Goal: Task Accomplishment & Management: Manage account settings

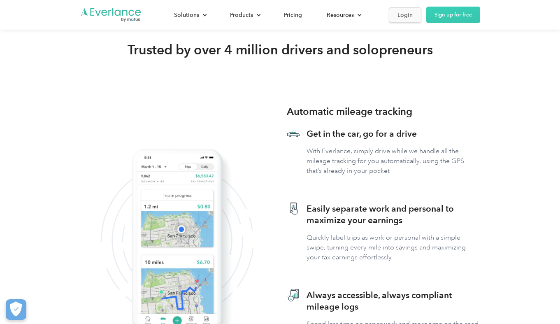
click at [399, 14] on div "Login" at bounding box center [404, 15] width 15 height 10
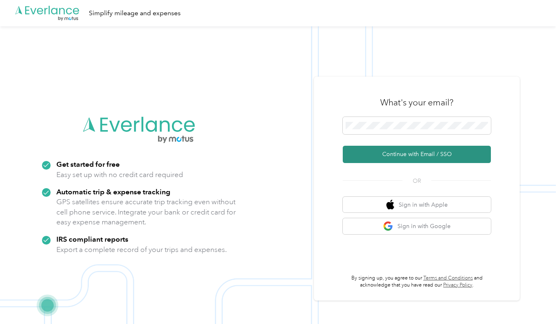
click at [391, 153] on button "Continue with Email / SSO" at bounding box center [416, 154] width 148 height 17
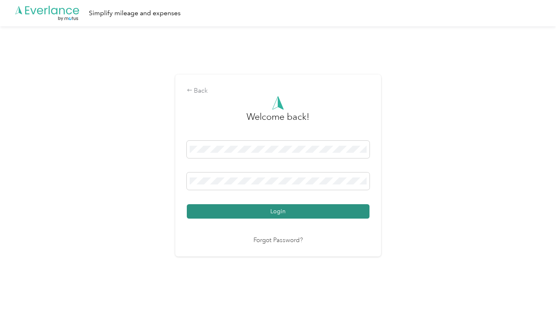
click at [275, 209] on button "Login" at bounding box center [278, 211] width 183 height 14
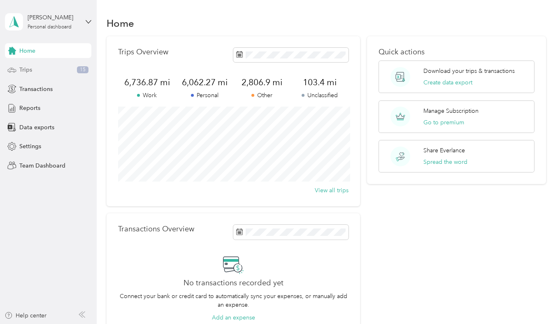
click at [54, 69] on div "Trips 15" at bounding box center [48, 69] width 86 height 15
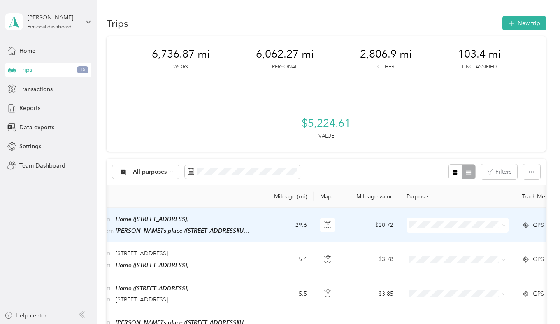
scroll to position [0, 124]
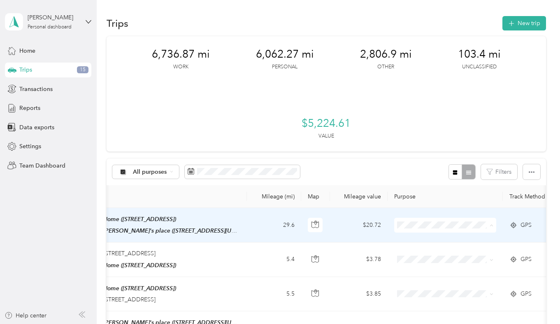
click at [418, 125] on li "Personal" at bounding box center [445, 123] width 102 height 14
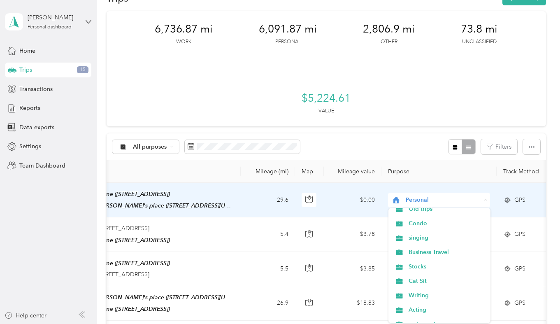
scroll to position [132, 0]
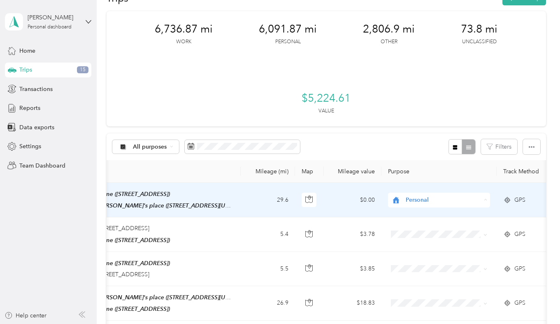
click at [421, 273] on span "Acting" at bounding box center [446, 270] width 76 height 9
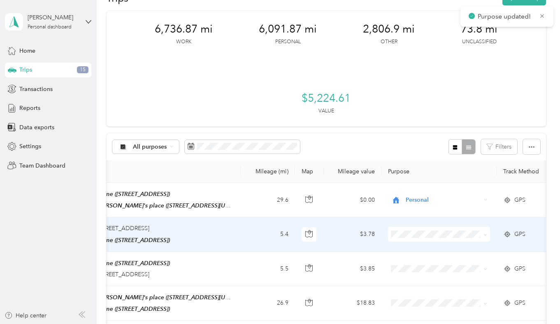
click at [416, 229] on span at bounding box center [439, 234] width 102 height 15
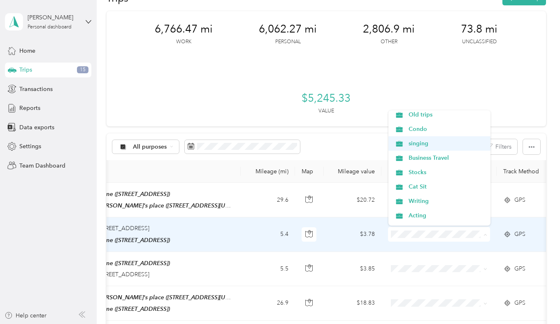
scroll to position [98, 0]
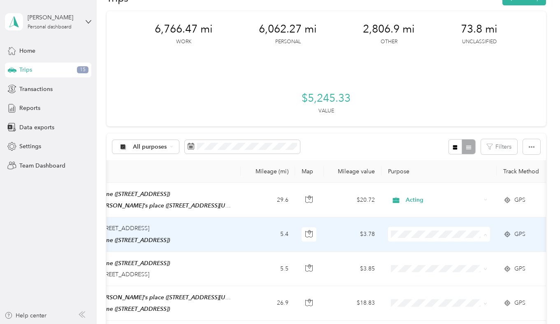
click at [414, 206] on span "Acting" at bounding box center [446, 206] width 76 height 9
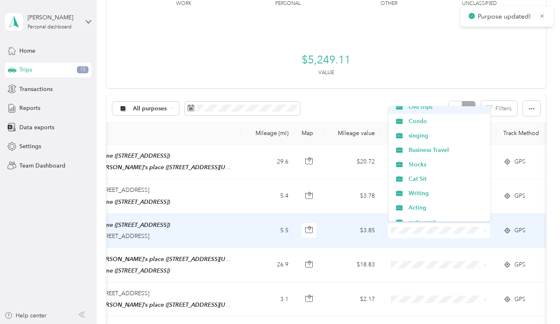
scroll to position [104, 0]
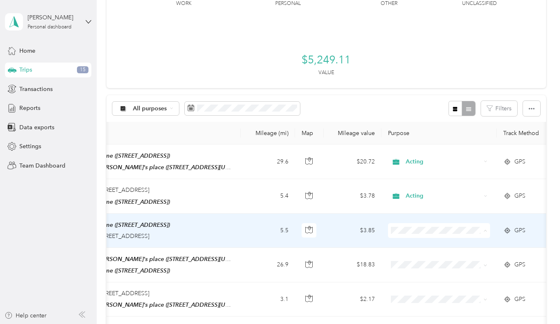
click at [429, 199] on li "Acting" at bounding box center [439, 197] width 102 height 14
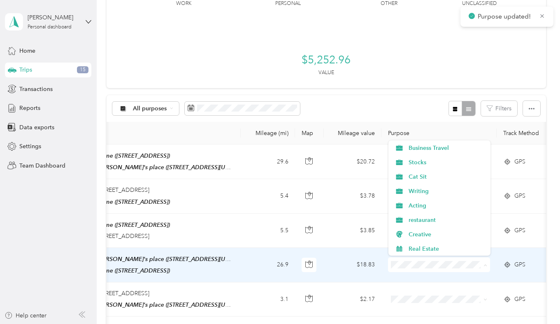
scroll to position [133, 0]
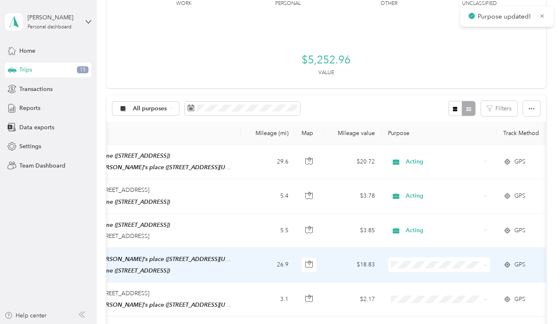
click at [427, 200] on span "Acting" at bounding box center [446, 201] width 76 height 9
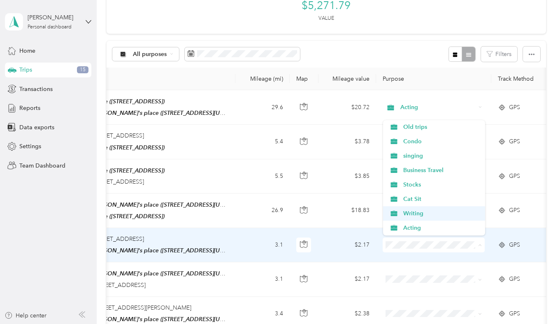
scroll to position [87, 0]
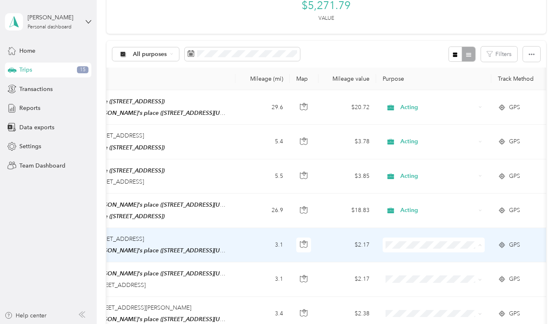
click at [412, 224] on span "Acting" at bounding box center [441, 227] width 76 height 9
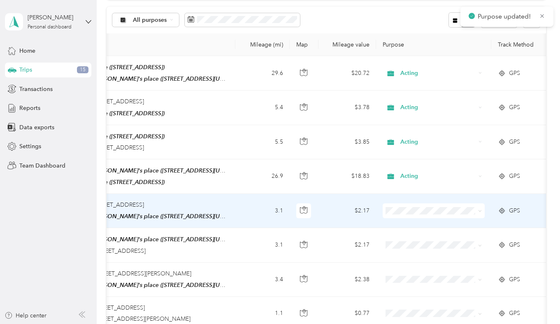
scroll to position [162, 0]
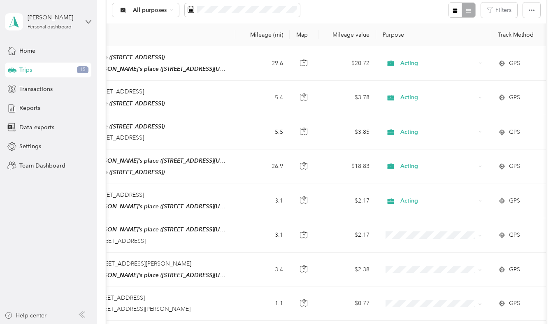
click at [386, 9] on div "All purposes Filters" at bounding box center [325, 10] width 439 height 27
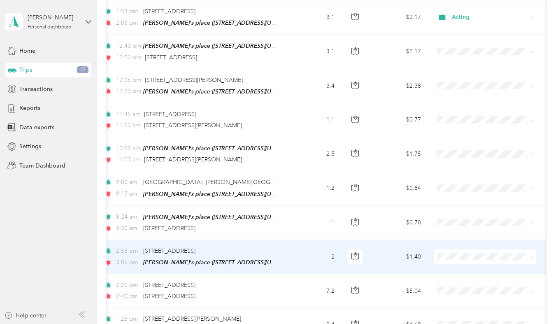
scroll to position [346, 0]
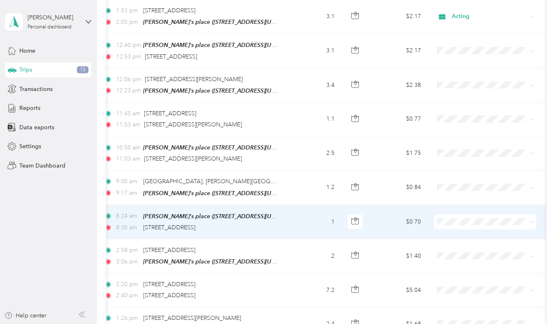
click at [462, 120] on li "Personal" at bounding box center [485, 117] width 102 height 14
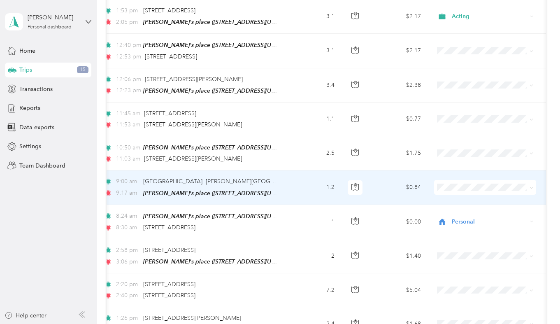
click at [447, 217] on li "Personal" at bounding box center [485, 215] width 102 height 14
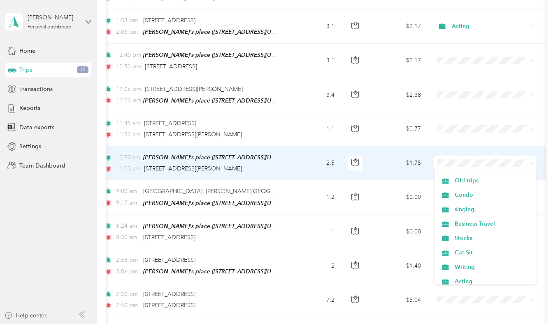
scroll to position [87, 0]
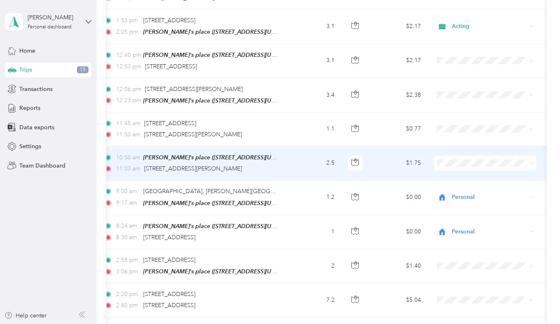
click at [461, 272] on span "Acting" at bounding box center [492, 276] width 76 height 9
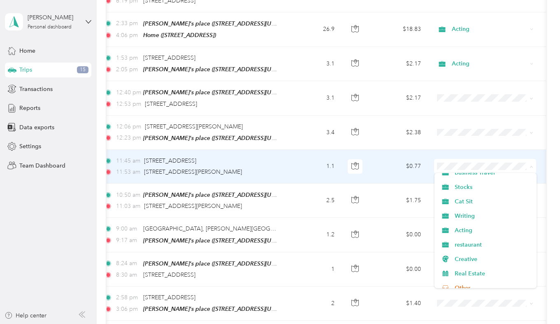
scroll to position [138, 0]
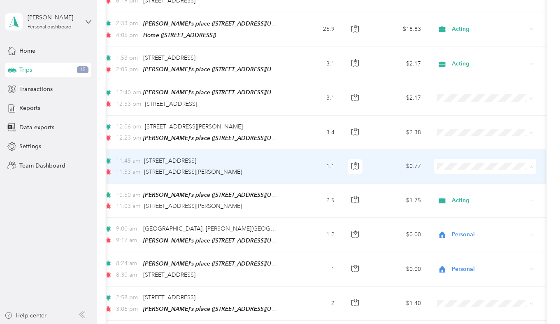
click at [456, 225] on span "Acting" at bounding box center [492, 229] width 76 height 9
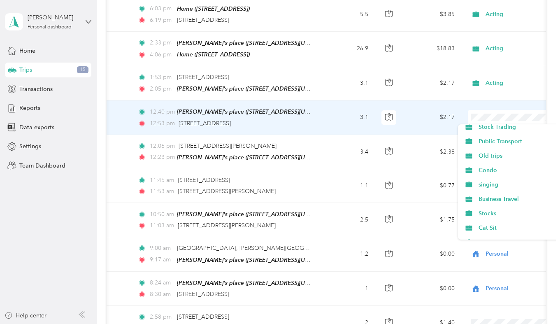
scroll to position [95, 0]
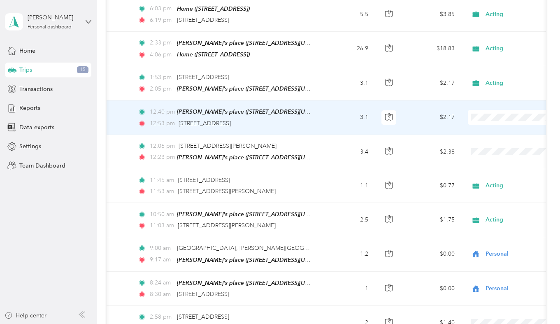
click at [476, 223] on span "Acting" at bounding box center [508, 223] width 90 height 9
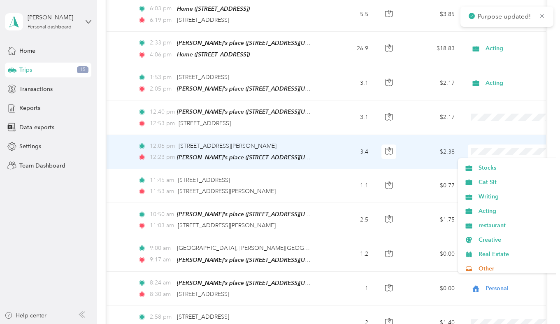
scroll to position [143, 0]
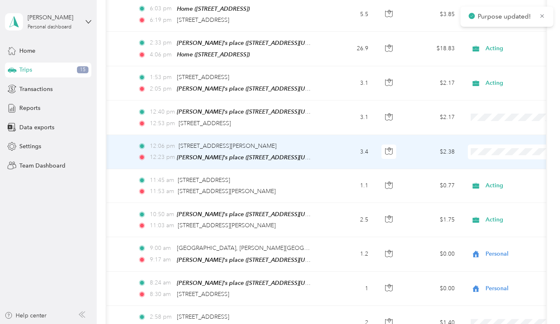
click at [486, 209] on span "Acting" at bounding box center [516, 209] width 76 height 9
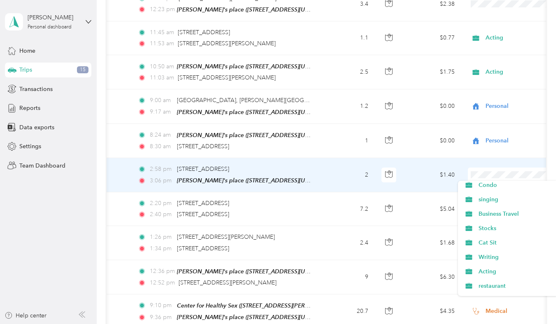
scroll to position [132, 0]
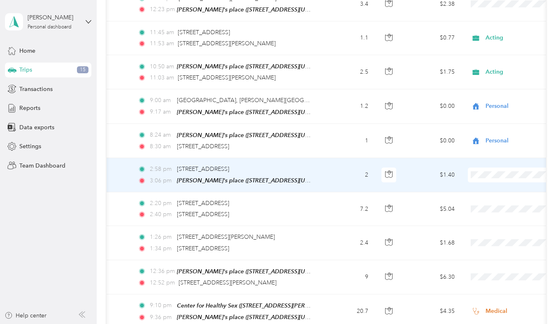
click at [482, 241] on span "Acting" at bounding box center [516, 242] width 76 height 9
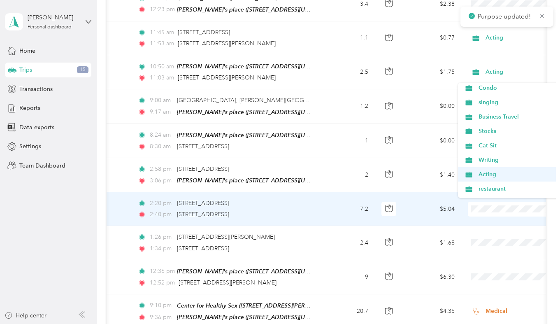
scroll to position [104, 0]
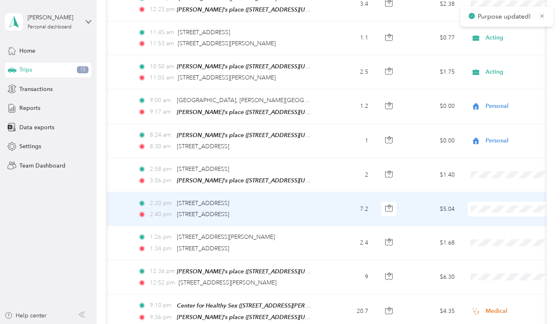
click at [483, 174] on span "Acting" at bounding box center [516, 172] width 76 height 9
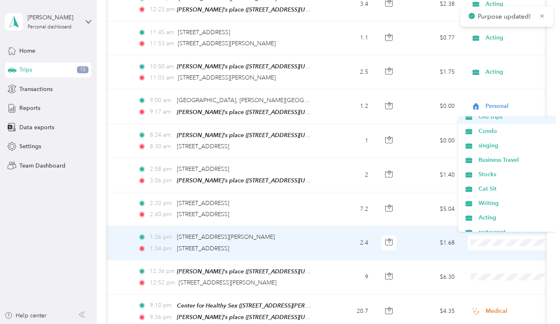
scroll to position [103, 0]
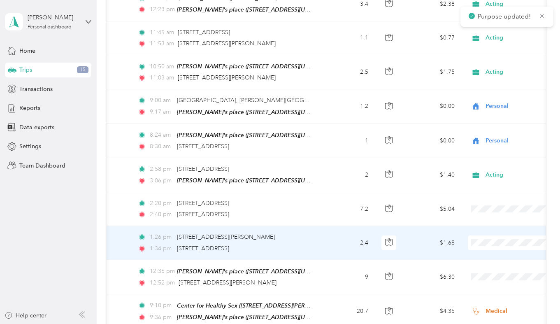
click at [490, 209] on span "Acting" at bounding box center [516, 208] width 76 height 9
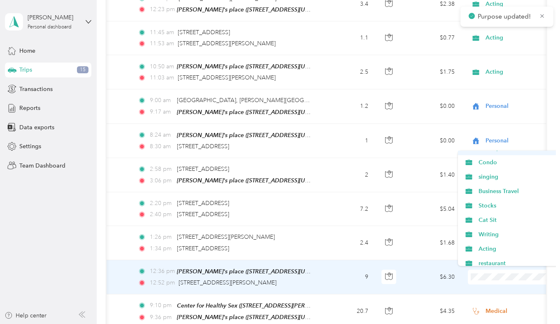
scroll to position [104, 0]
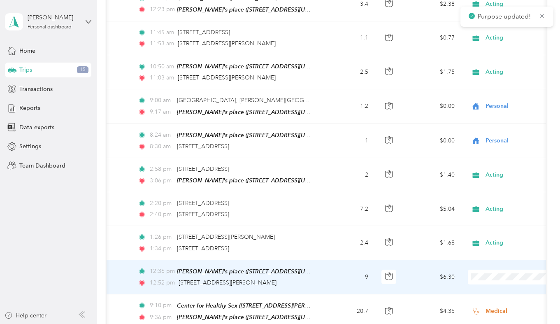
click at [480, 243] on span "Acting" at bounding box center [516, 241] width 76 height 9
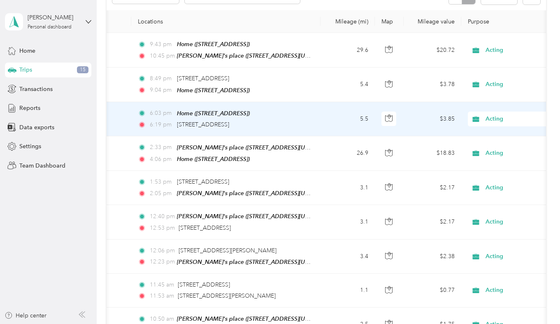
scroll to position [0, 0]
